Goal: Information Seeking & Learning: Find specific fact

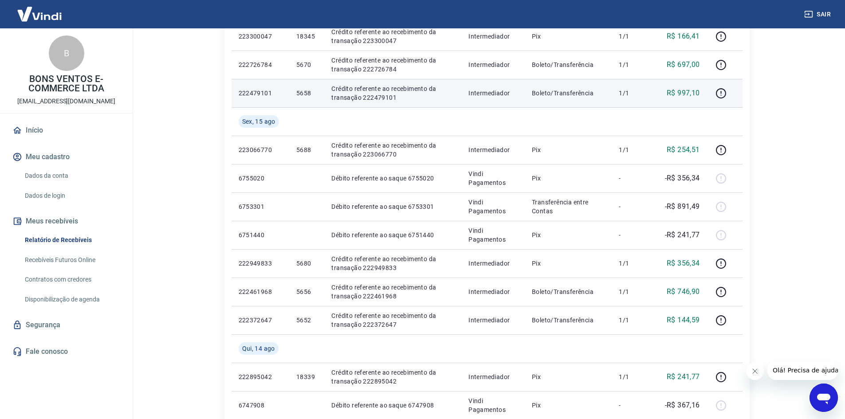
scroll to position [311, 0]
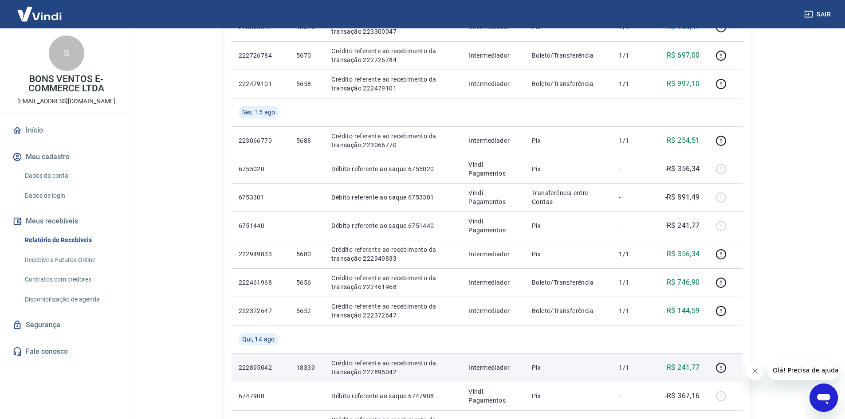
click at [307, 365] on p "18339" at bounding box center [306, 367] width 21 height 9
copy p "18339"
click at [687, 369] on p "R$ 241,77" at bounding box center [683, 367] width 33 height 11
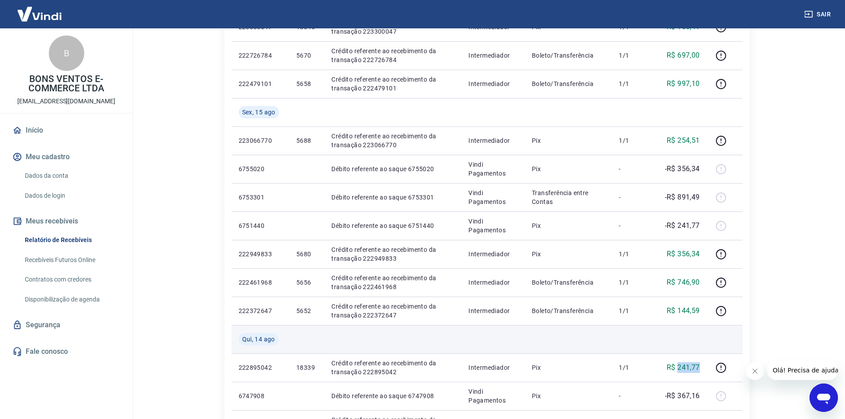
copy p "241,77"
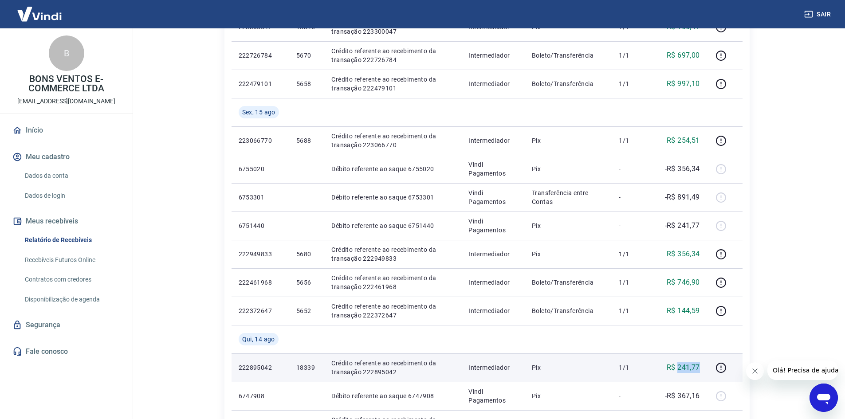
click at [694, 369] on p "R$ 241,77" at bounding box center [683, 367] width 33 height 11
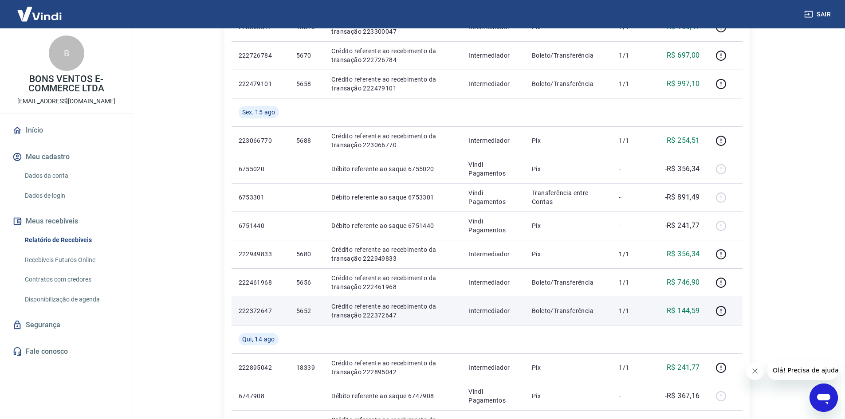
click at [296, 310] on td "5652" at bounding box center [306, 311] width 35 height 28
copy p "5652"
click at [682, 306] on p "R$ 144,59" at bounding box center [683, 311] width 33 height 11
click at [689, 313] on p "R$ 144,59" at bounding box center [683, 311] width 33 height 11
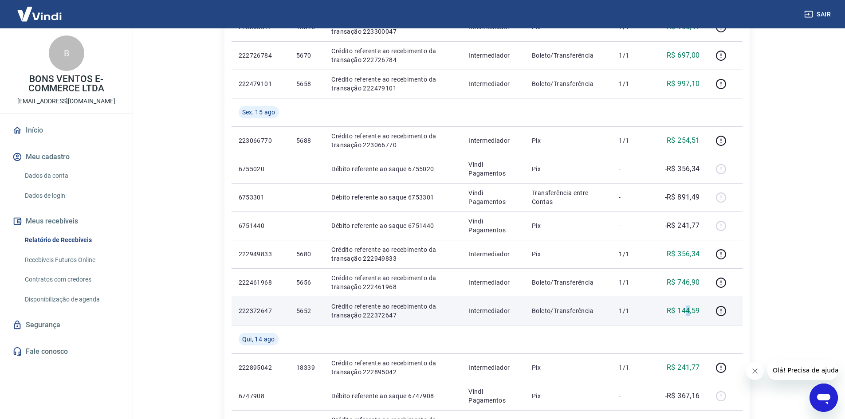
click at [689, 313] on p "R$ 144,59" at bounding box center [683, 311] width 33 height 11
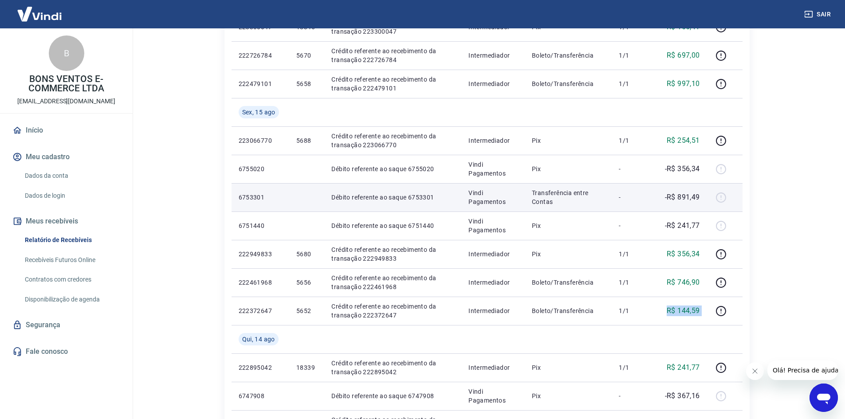
copy tr "R$ 144,59"
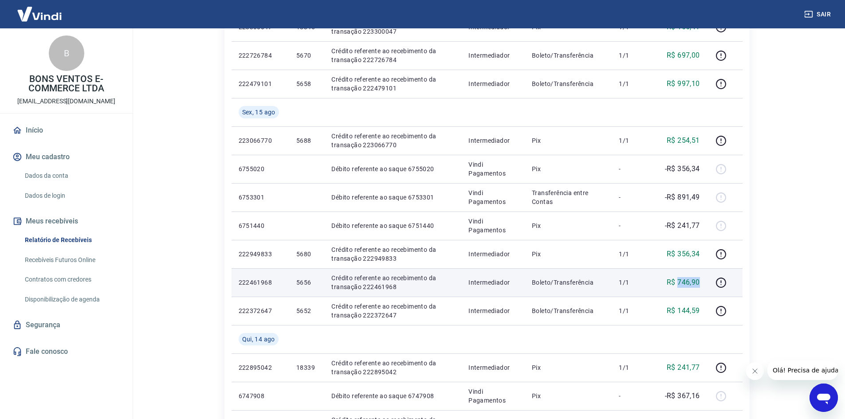
drag, startPoint x: 678, startPoint y: 281, endPoint x: 701, endPoint y: 280, distance: 23.1
click at [701, 280] on td "R$ 746,90" at bounding box center [679, 282] width 55 height 28
copy p "746,90"
click at [307, 284] on p "5656" at bounding box center [306, 282] width 21 height 9
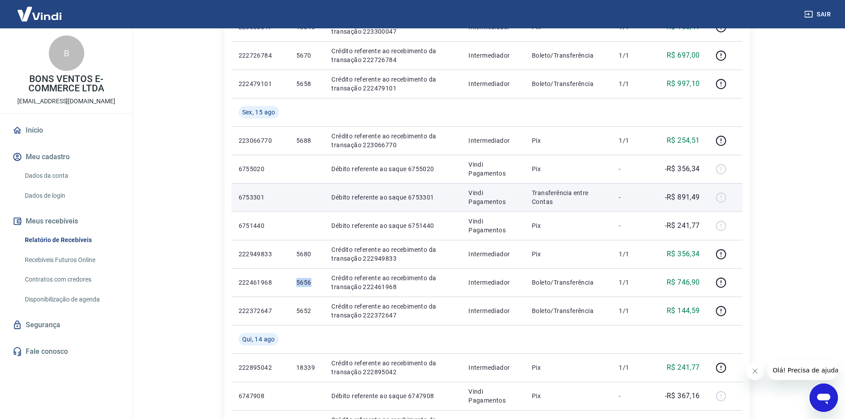
copy p "5656"
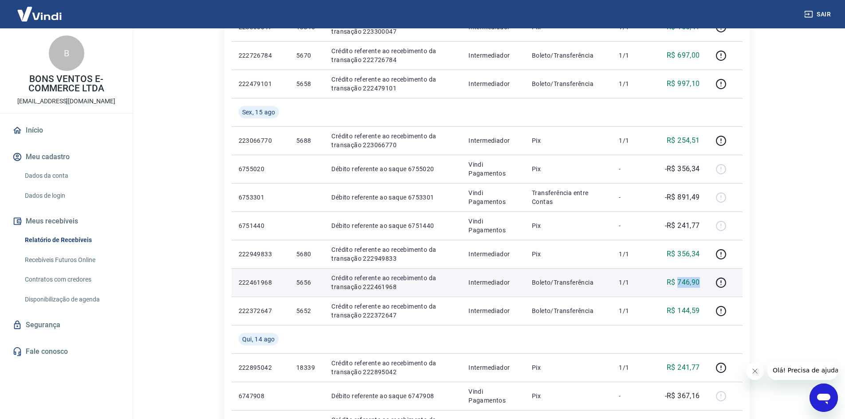
drag, startPoint x: 678, startPoint y: 283, endPoint x: 706, endPoint y: 280, distance: 28.0
click at [704, 280] on td "R$ 746,90" at bounding box center [679, 282] width 55 height 28
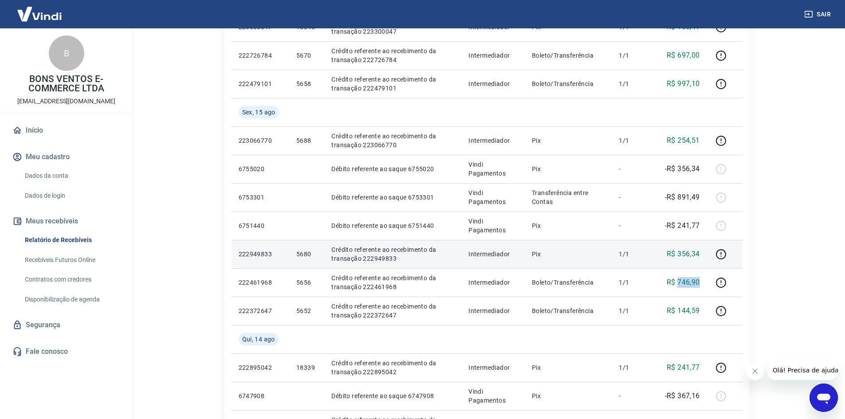
copy p "746,90"
click at [303, 250] on p "5680" at bounding box center [306, 254] width 21 height 9
copy p "5680"
drag, startPoint x: 679, startPoint y: 252, endPoint x: 701, endPoint y: 252, distance: 21.3
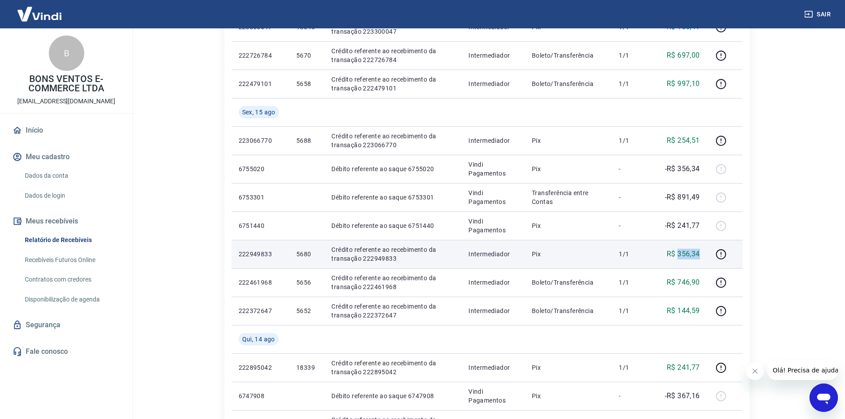
click at [700, 252] on p "R$ 356,34" at bounding box center [683, 254] width 33 height 11
copy p "356,34"
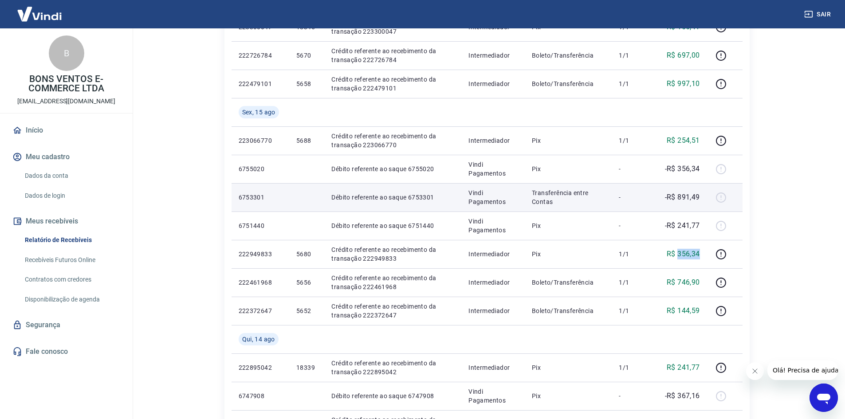
copy p "356,34"
